Goal: Information Seeking & Learning: Learn about a topic

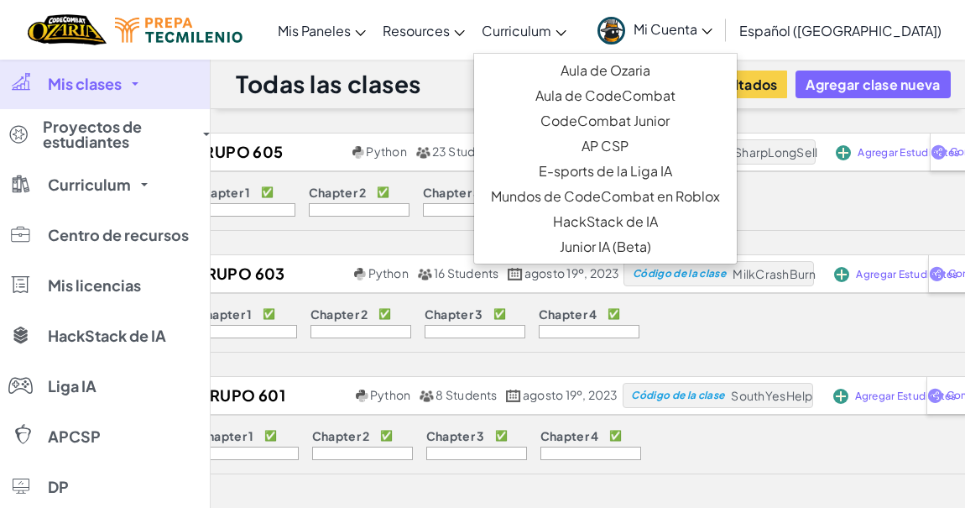
click at [552, 26] on span "Curriculum" at bounding box center [517, 31] width 70 height 18
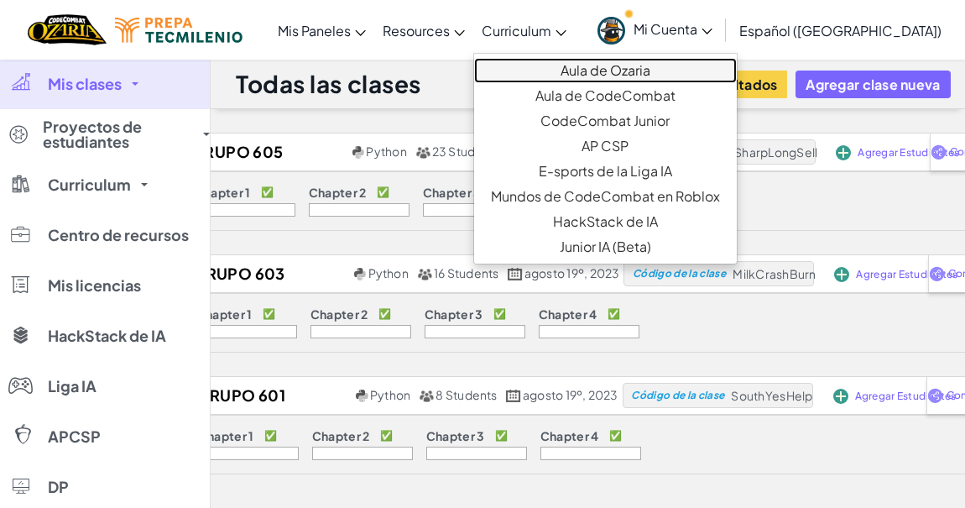
click at [578, 71] on link "Aula de Ozaria" at bounding box center [605, 70] width 263 height 25
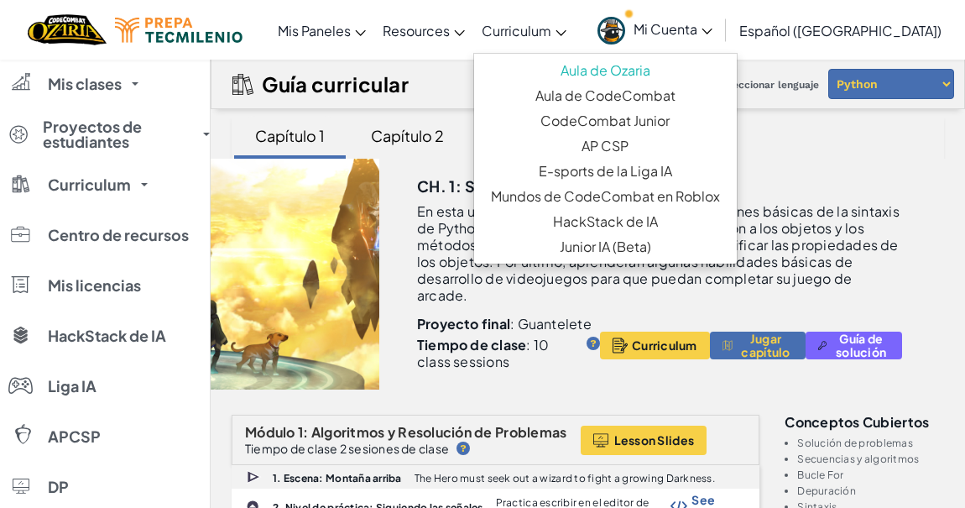
click at [302, 142] on div "Capítulo 1" at bounding box center [289, 135] width 103 height 39
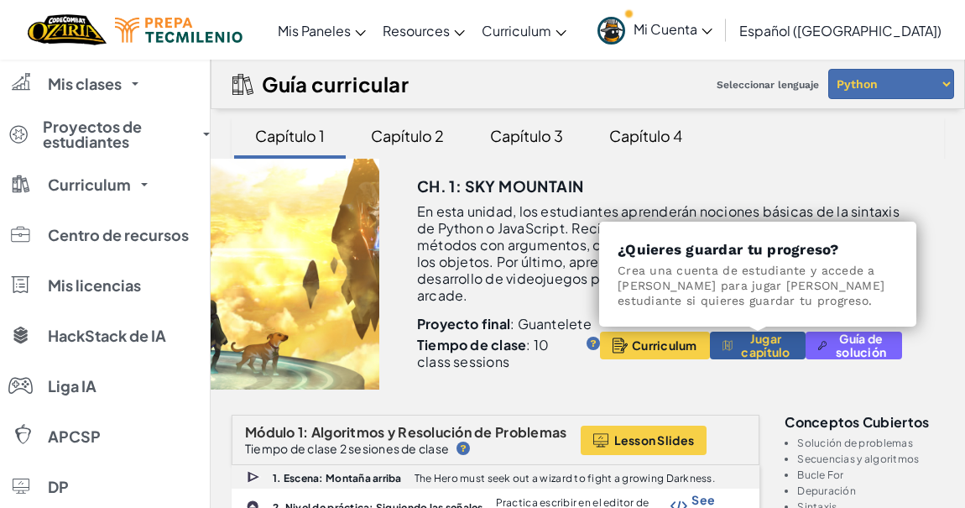
click at [752, 345] on span "Jugar capítulo" at bounding box center [766, 345] width 55 height 27
